Goal: Task Accomplishment & Management: Complete application form

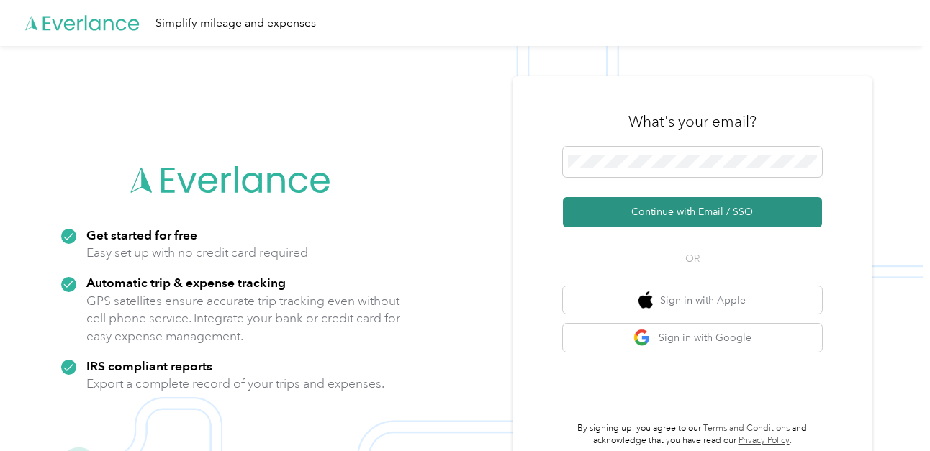
click at [642, 209] on button "Continue with Email / SSO" at bounding box center [692, 212] width 259 height 30
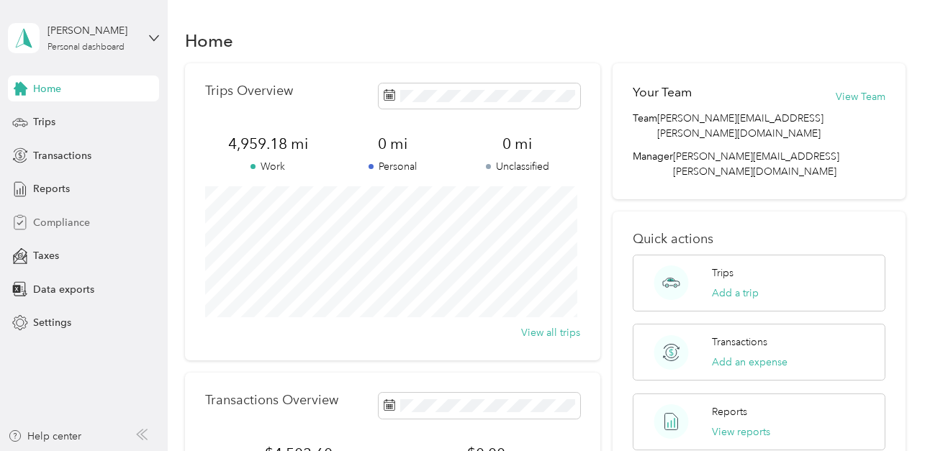
click at [75, 217] on span "Compliance" at bounding box center [61, 222] width 57 height 15
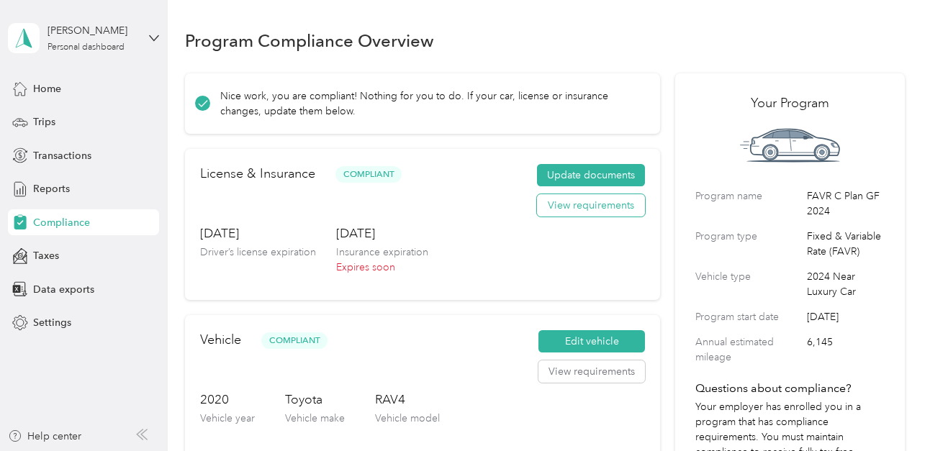
click at [570, 209] on button "View requirements" at bounding box center [591, 205] width 108 height 23
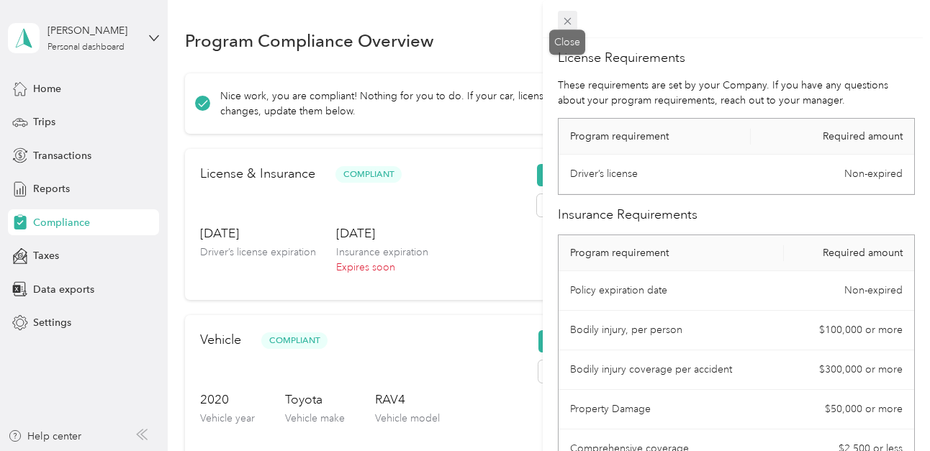
click at [569, 18] on icon at bounding box center [567, 21] width 12 height 12
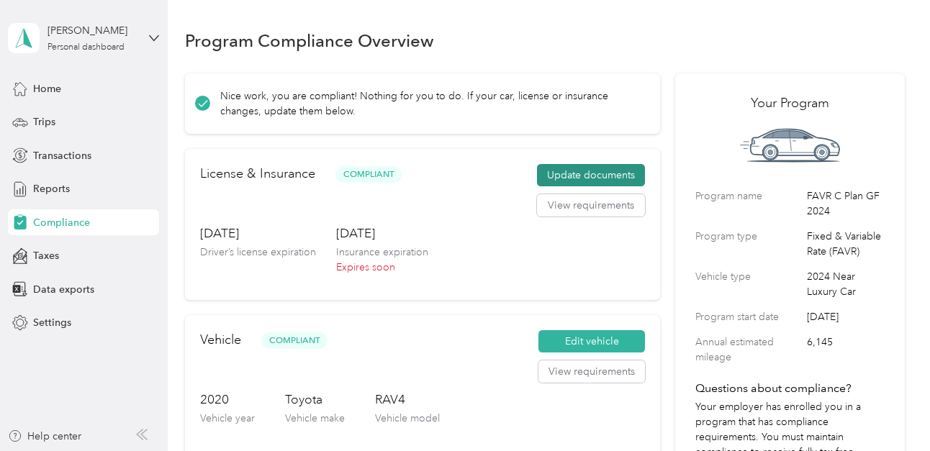
click at [556, 176] on button "Update documents" at bounding box center [591, 175] width 108 height 23
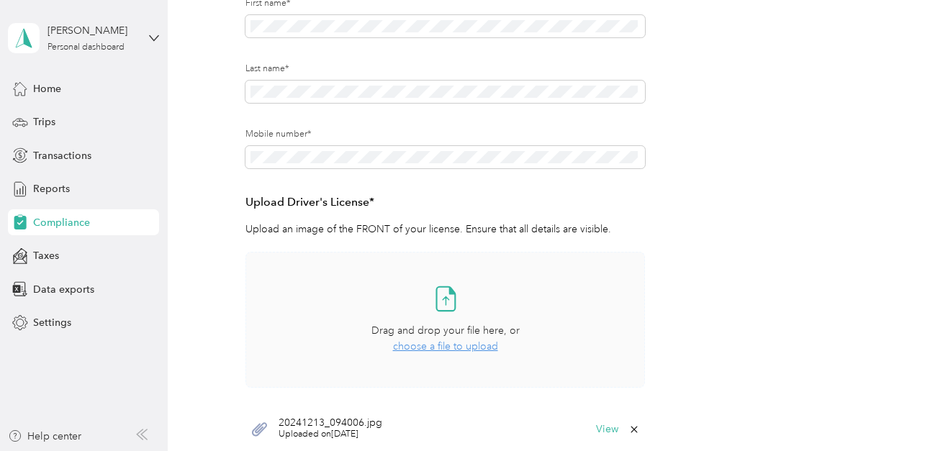
scroll to position [360, 0]
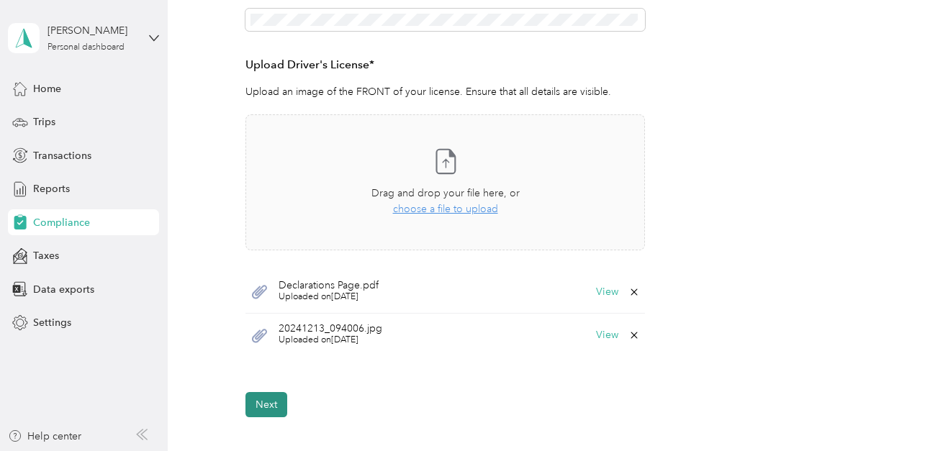
click at [261, 408] on button "Next" at bounding box center [266, 404] width 42 height 25
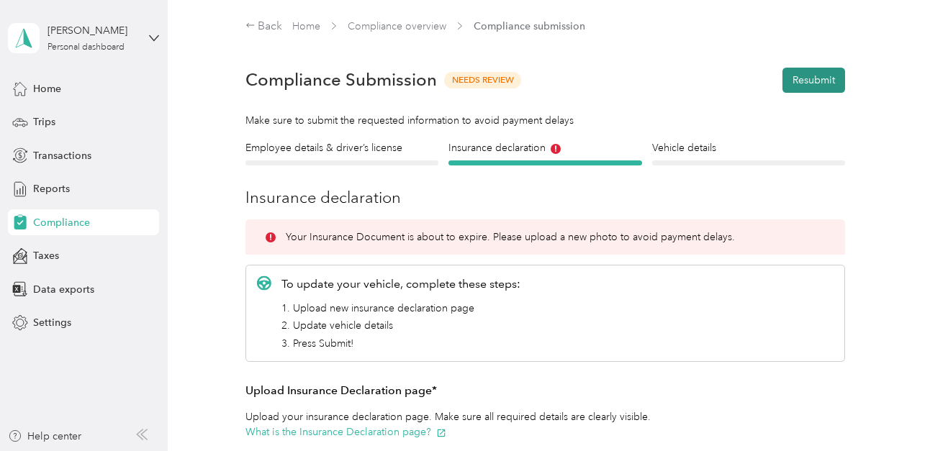
click at [799, 78] on button "Resubmit" at bounding box center [813, 80] width 63 height 25
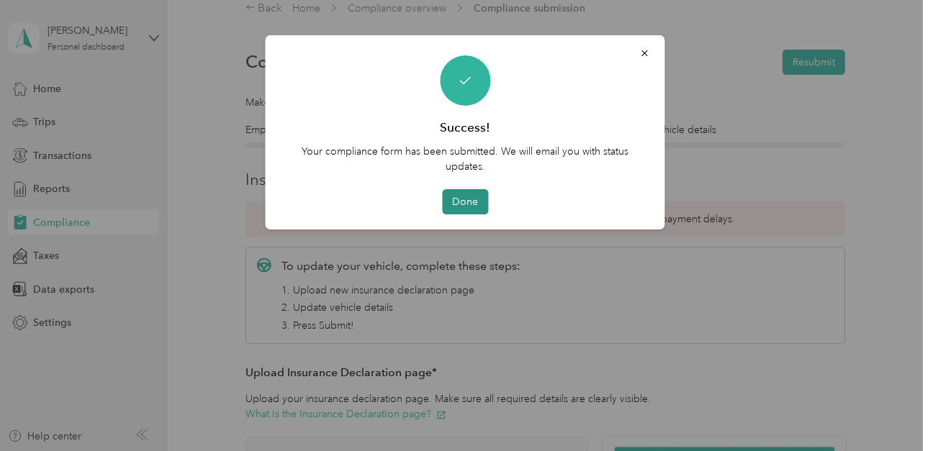
click at [468, 205] on button "Done" at bounding box center [465, 201] width 46 height 25
